Goal: Information Seeking & Learning: Learn about a topic

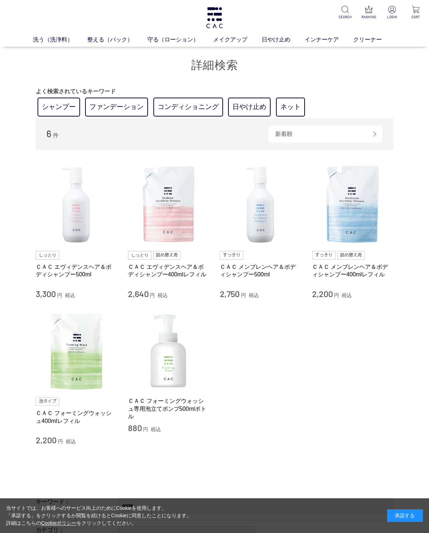
click at [83, 230] on img at bounding box center [77, 205] width 82 height 82
click at [222, 22] on img at bounding box center [214, 17] width 19 height 21
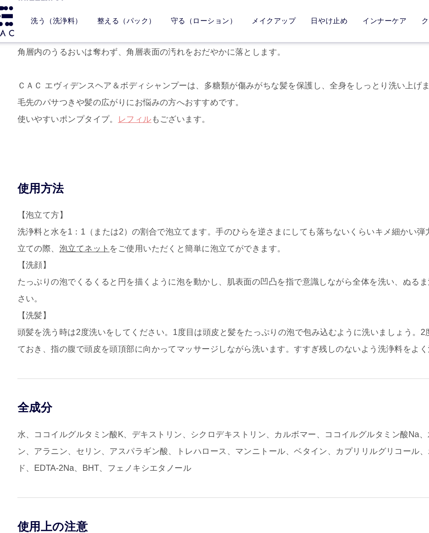
scroll to position [445, 0]
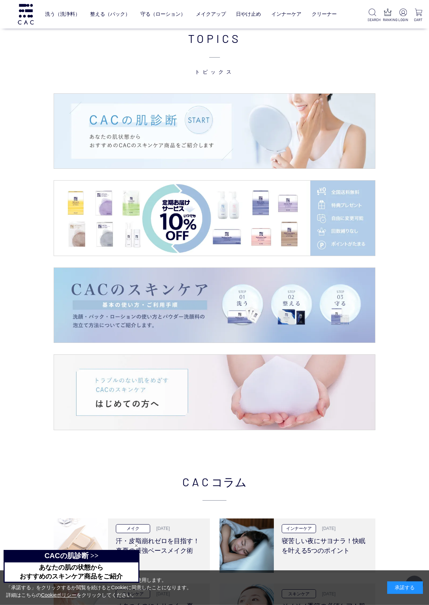
scroll to position [931, 0]
click at [271, 388] on img at bounding box center [214, 391] width 321 height 75
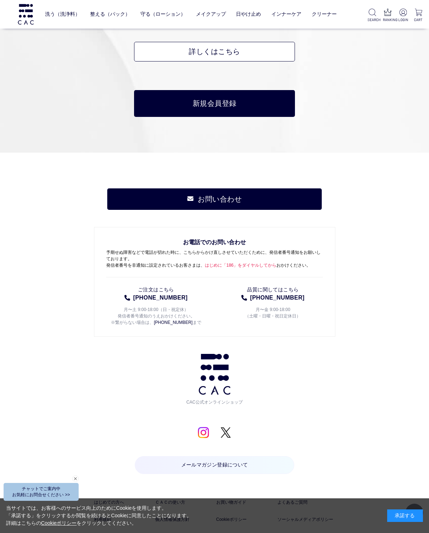
scroll to position [3240, 0]
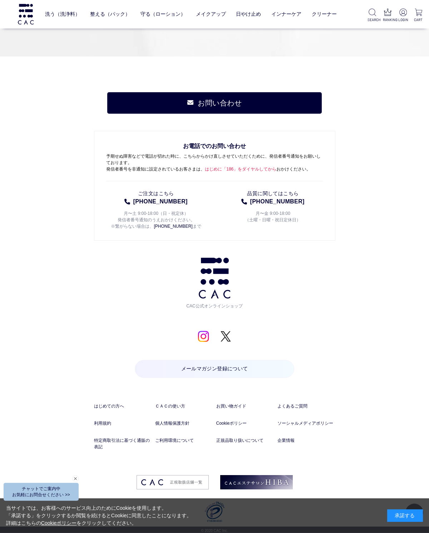
click at [105, 407] on link "はじめての方へ" at bounding box center [123, 406] width 58 height 6
click at [181, 403] on link "ＣＡＣの使い方" at bounding box center [184, 406] width 58 height 6
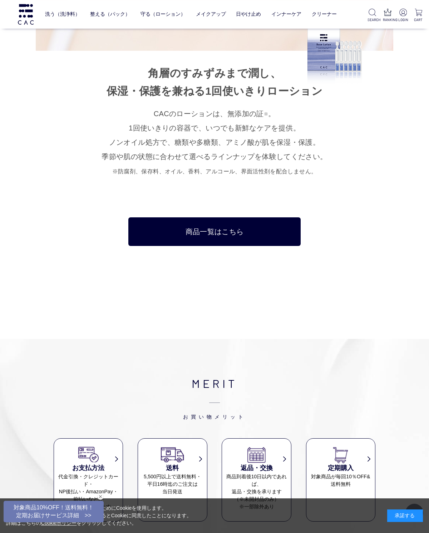
scroll to position [4493, 0]
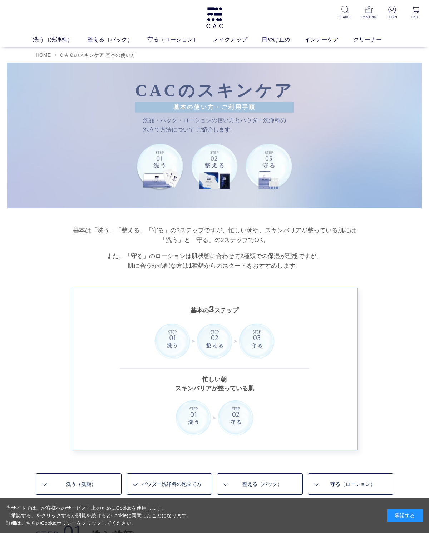
click at [273, 55] on link "グッズ" at bounding box center [273, 53] width 15 height 6
